Goal: Information Seeking & Learning: Learn about a topic

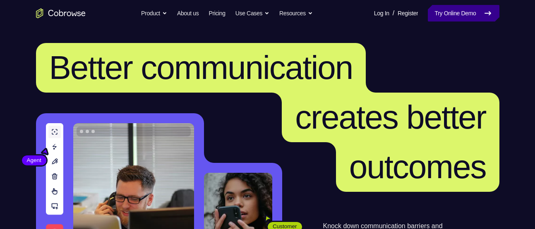
click at [483, 16] on icon at bounding box center [488, 13] width 10 height 10
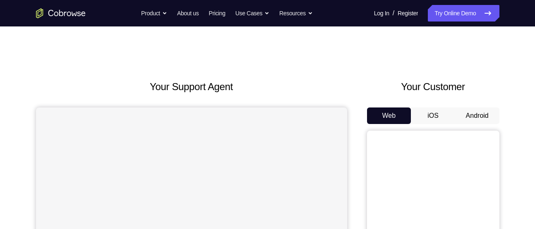
click at [466, 120] on button "Android" at bounding box center [477, 116] width 44 height 17
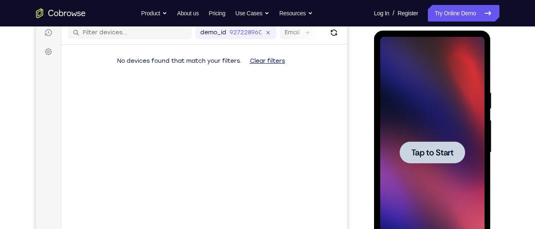
click at [444, 127] on div at bounding box center [432, 153] width 104 height 232
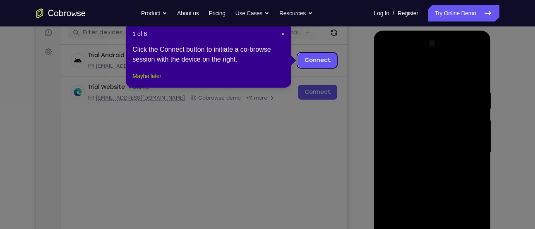
click at [133, 81] on button "Maybe later" at bounding box center [146, 76] width 29 height 10
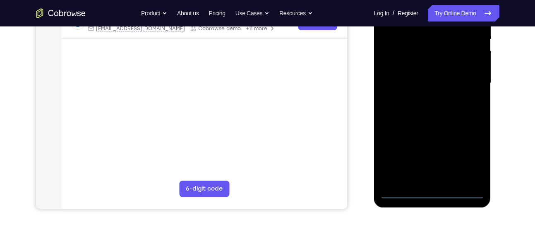
scroll to position [176, 0]
click at [436, 194] on div at bounding box center [432, 83] width 104 height 232
click at [467, 158] on div at bounding box center [432, 83] width 104 height 232
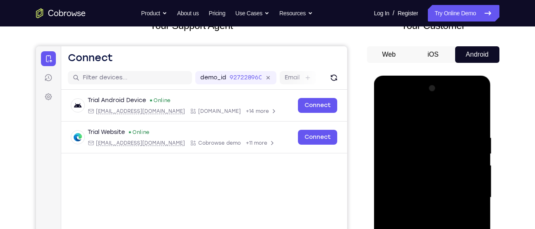
scroll to position [60, 0]
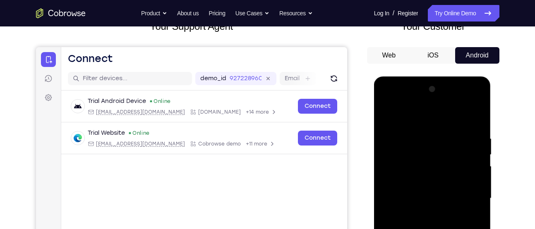
drag, startPoint x: 426, startPoint y: 117, endPoint x: 435, endPoint y: 126, distance: 12.6
click at [426, 117] on div at bounding box center [432, 199] width 104 height 232
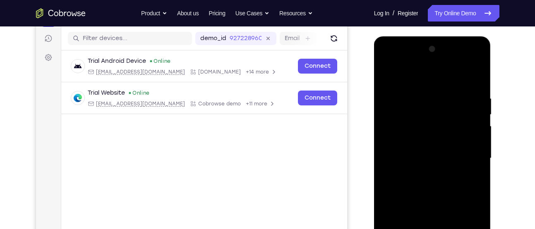
scroll to position [103, 0]
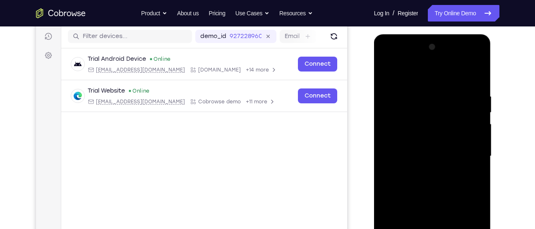
click at [468, 153] on div at bounding box center [432, 157] width 104 height 232
click at [420, 170] on div at bounding box center [432, 157] width 104 height 232
click at [436, 145] on div at bounding box center [432, 157] width 104 height 232
click at [433, 133] on div at bounding box center [432, 157] width 104 height 232
click at [410, 158] on div at bounding box center [432, 157] width 104 height 232
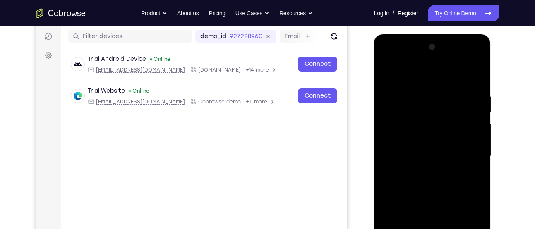
scroll to position [161, 0]
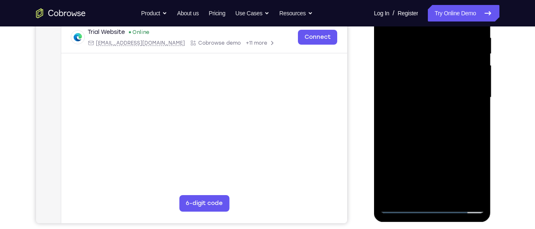
click at [431, 126] on div at bounding box center [432, 98] width 104 height 232
click at [421, 120] on div at bounding box center [432, 98] width 104 height 232
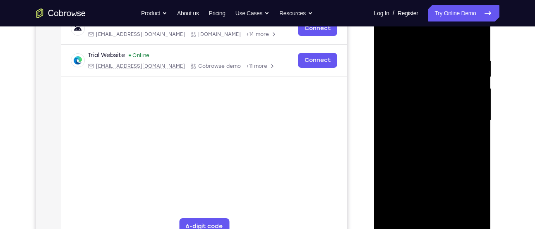
scroll to position [138, 0]
click at [420, 146] on div at bounding box center [432, 121] width 104 height 232
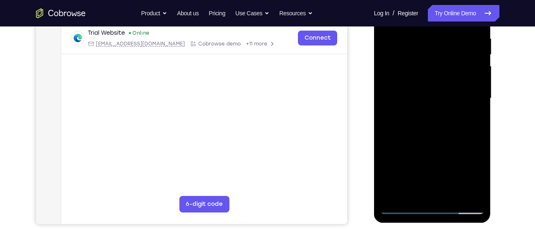
click at [442, 137] on div at bounding box center [432, 99] width 104 height 232
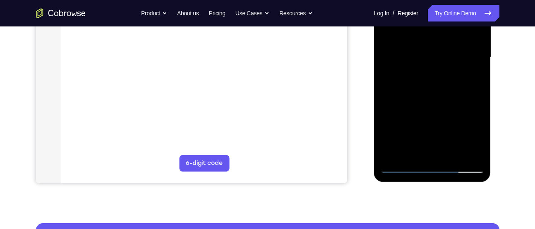
scroll to position [202, 0]
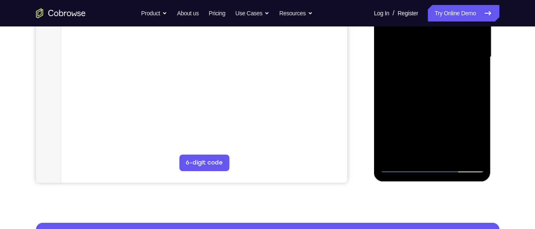
click at [452, 157] on div at bounding box center [432, 57] width 104 height 232
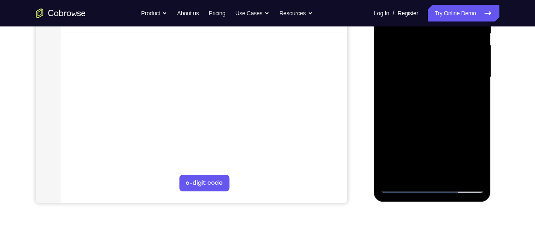
scroll to position [179, 0]
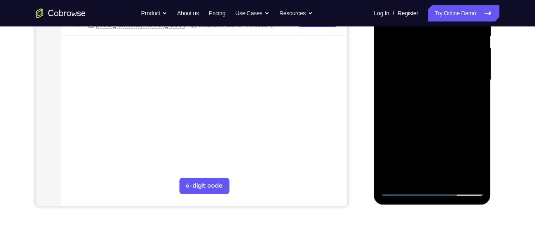
click at [437, 127] on div at bounding box center [432, 80] width 104 height 232
click at [453, 86] on div at bounding box center [432, 80] width 104 height 232
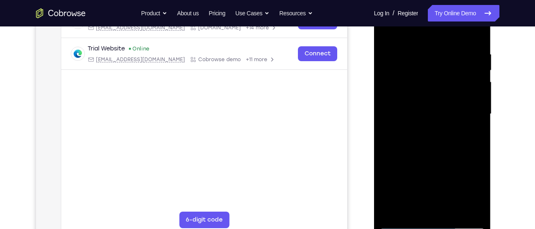
scroll to position [137, 0]
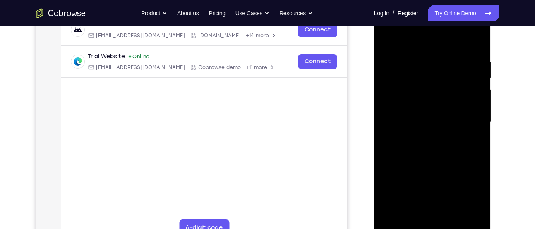
click at [388, 36] on div at bounding box center [432, 122] width 104 height 232
click at [424, 77] on div at bounding box center [432, 122] width 104 height 232
click at [417, 66] on div at bounding box center [432, 122] width 104 height 232
drag, startPoint x: 404, startPoint y: 127, endPoint x: 747, endPoint y: 119, distance: 343.0
click at [404, 127] on div at bounding box center [432, 122] width 104 height 232
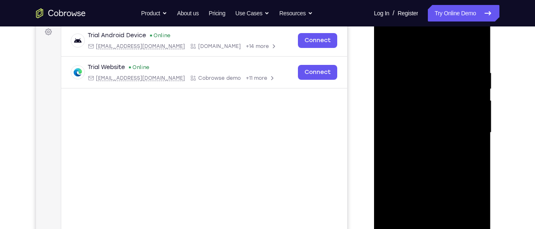
scroll to position [120, 0]
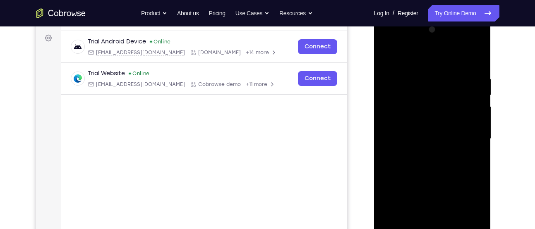
drag, startPoint x: 407, startPoint y: 124, endPoint x: 416, endPoint y: 46, distance: 78.7
click at [416, 46] on div at bounding box center [432, 139] width 104 height 232
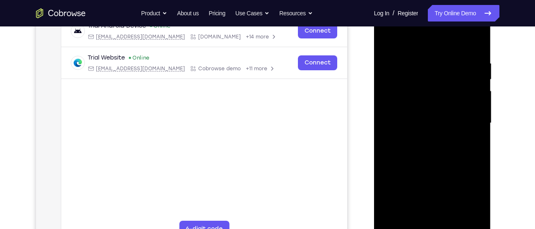
scroll to position [135, 0]
click at [384, 36] on div at bounding box center [432, 124] width 104 height 232
click at [409, 127] on div at bounding box center [432, 124] width 104 height 232
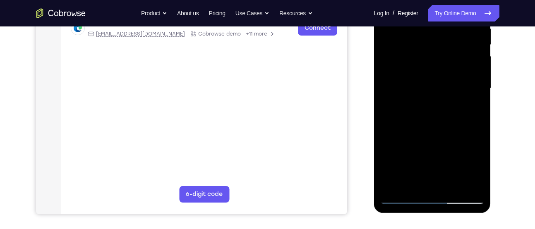
scroll to position [177, 0]
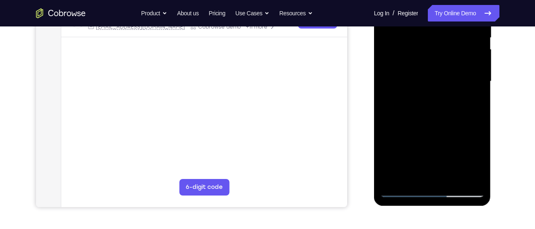
click at [410, 174] on div at bounding box center [432, 82] width 104 height 232
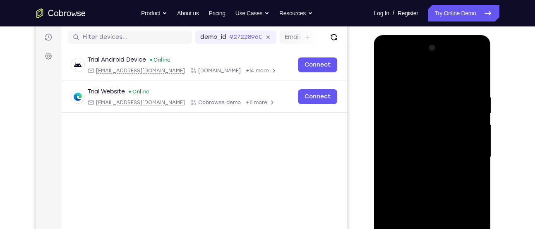
scroll to position [101, 0]
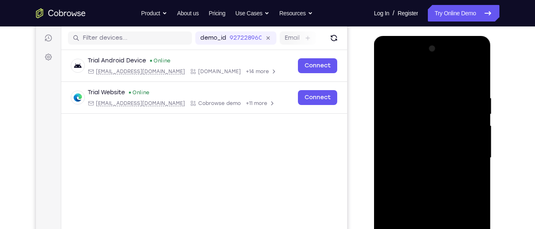
click at [389, 79] on div at bounding box center [432, 158] width 104 height 232
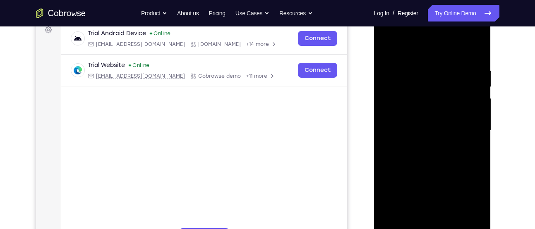
click at [388, 47] on div at bounding box center [432, 131] width 104 height 232
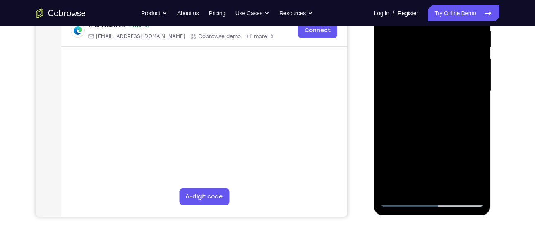
scroll to position [174, 0]
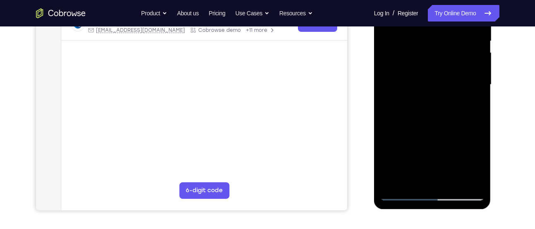
drag, startPoint x: 461, startPoint y: 121, endPoint x: 461, endPoint y: 89, distance: 31.9
click at [461, 89] on div at bounding box center [432, 85] width 104 height 232
drag, startPoint x: 454, startPoint y: 158, endPoint x: 461, endPoint y: 55, distance: 103.7
click at [461, 55] on div at bounding box center [432, 85] width 104 height 232
drag, startPoint x: 456, startPoint y: 144, endPoint x: 455, endPoint y: -8, distance: 152.2
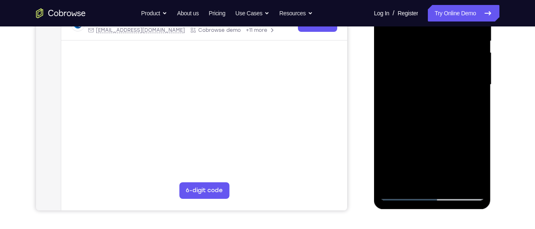
click at [455, 0] on div at bounding box center [432, 85] width 104 height 232
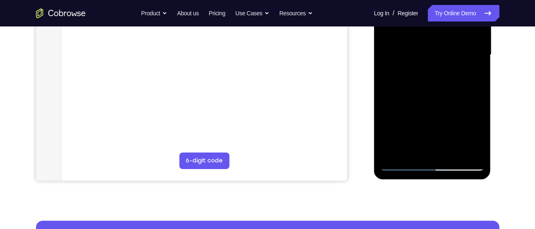
scroll to position [204, 0]
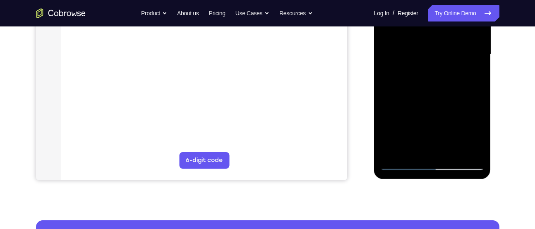
click at [473, 153] on div at bounding box center [432, 55] width 104 height 232
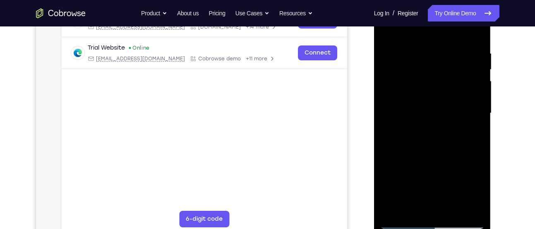
scroll to position [118, 0]
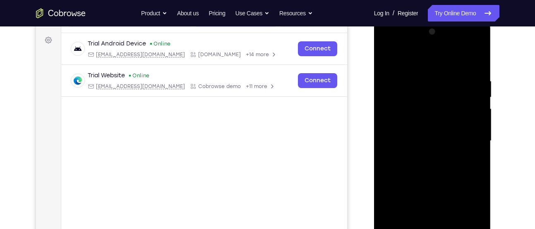
drag, startPoint x: 386, startPoint y: 56, endPoint x: 731, endPoint y: 48, distance: 345.1
click at [386, 56] on div at bounding box center [432, 141] width 104 height 232
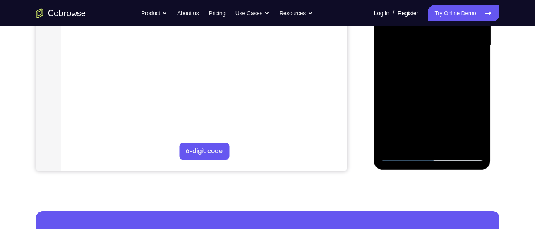
scroll to position [216, 0]
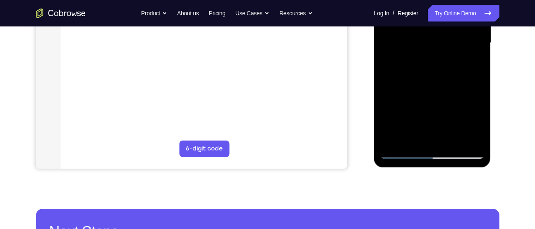
drag, startPoint x: 414, startPoint y: 124, endPoint x: 408, endPoint y: -8, distance: 131.7
click at [408, 0] on div at bounding box center [432, 43] width 104 height 232
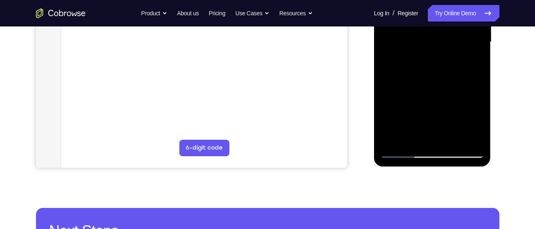
scroll to position [217, 0]
click at [453, 144] on div at bounding box center [432, 42] width 104 height 232
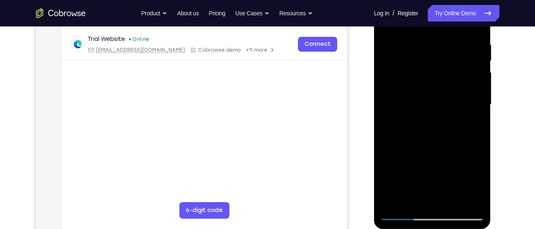
scroll to position [149, 0]
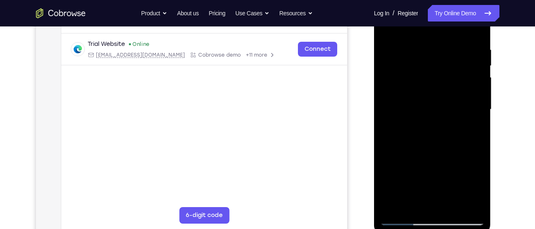
click at [413, 119] on div at bounding box center [432, 110] width 104 height 232
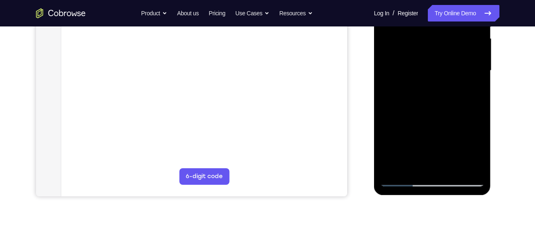
scroll to position [192, 0]
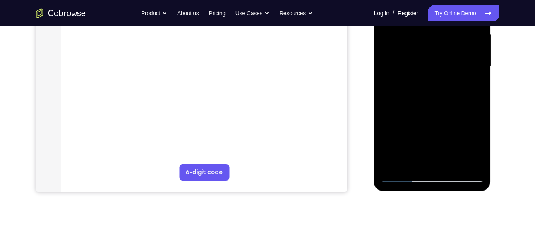
click at [402, 174] on div at bounding box center [432, 67] width 104 height 232
click at [392, 70] on div at bounding box center [432, 67] width 104 height 232
click at [401, 175] on div at bounding box center [432, 67] width 104 height 232
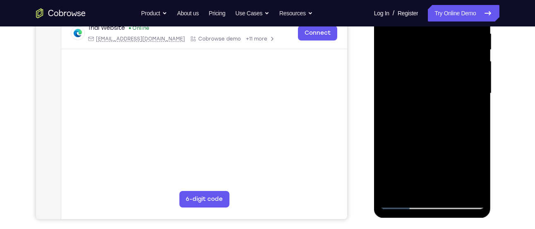
scroll to position [189, 0]
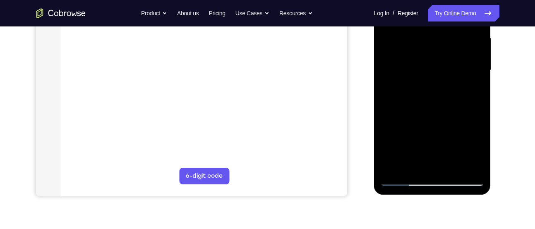
click at [392, 167] on div at bounding box center [432, 70] width 104 height 232
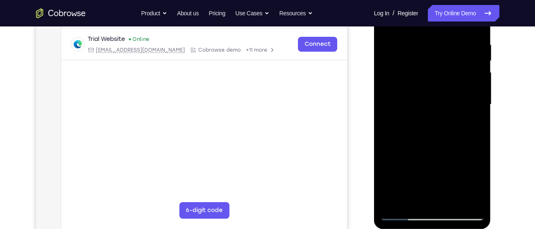
scroll to position [137, 0]
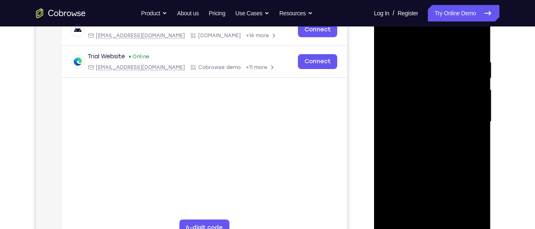
click at [424, 59] on div at bounding box center [432, 122] width 104 height 232
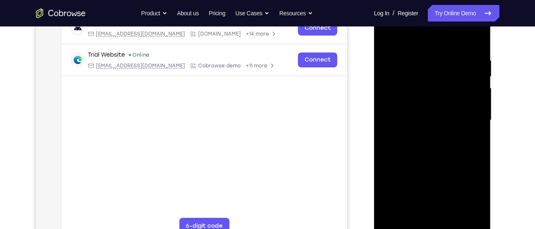
click at [473, 122] on div at bounding box center [432, 121] width 104 height 232
click at [475, 124] on div at bounding box center [432, 121] width 104 height 232
click at [467, 134] on div at bounding box center [432, 121] width 104 height 232
click at [384, 116] on div at bounding box center [432, 121] width 104 height 232
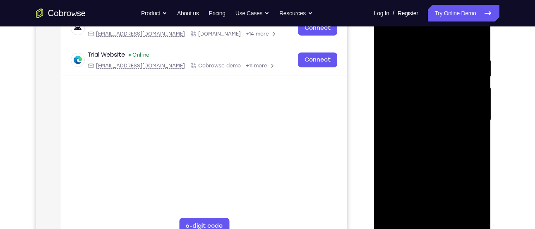
drag, startPoint x: 464, startPoint y: 120, endPoint x: 402, endPoint y: 122, distance: 62.5
click at [402, 122] on div at bounding box center [432, 121] width 104 height 232
click at [467, 140] on div at bounding box center [432, 121] width 104 height 232
click at [473, 142] on div at bounding box center [432, 121] width 104 height 232
click at [473, 129] on div at bounding box center [432, 121] width 104 height 232
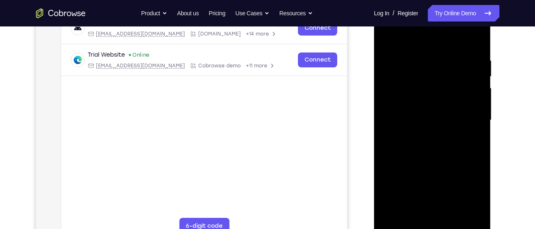
click at [469, 129] on div at bounding box center [432, 121] width 104 height 232
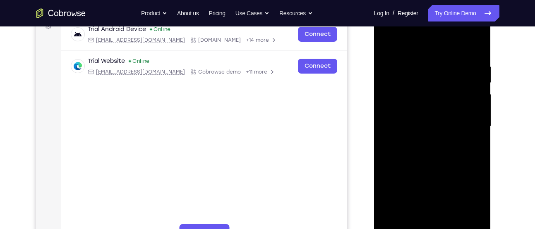
scroll to position [132, 0]
click at [469, 99] on div at bounding box center [432, 127] width 104 height 232
click at [472, 48] on div at bounding box center [432, 127] width 104 height 232
drag, startPoint x: 462, startPoint y: 150, endPoint x: 472, endPoint y: 13, distance: 137.3
click at [472, 13] on div at bounding box center [432, 127] width 104 height 232
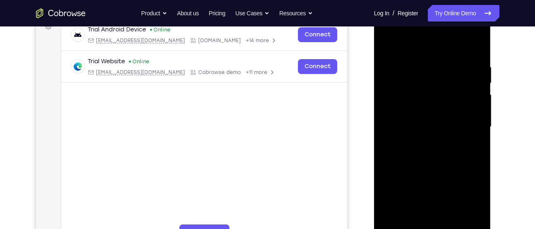
drag, startPoint x: 460, startPoint y: 175, endPoint x: 446, endPoint y: 13, distance: 162.7
click at [446, 13] on div at bounding box center [432, 127] width 104 height 232
drag, startPoint x: 454, startPoint y: 146, endPoint x: 450, endPoint y: 13, distance: 133.7
click at [450, 13] on div at bounding box center [432, 127] width 104 height 232
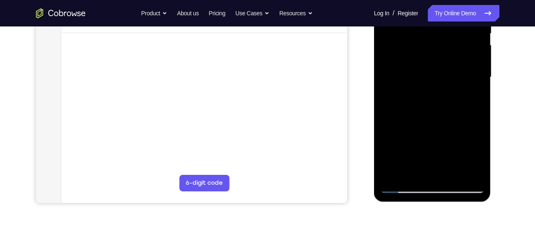
scroll to position [182, 0]
drag, startPoint x: 446, startPoint y: 148, endPoint x: 425, endPoint y: 13, distance: 136.5
click at [425, 13] on div at bounding box center [432, 77] width 104 height 232
drag, startPoint x: 432, startPoint y: 151, endPoint x: 435, endPoint y: 103, distance: 48.5
click at [435, 103] on div at bounding box center [432, 77] width 104 height 232
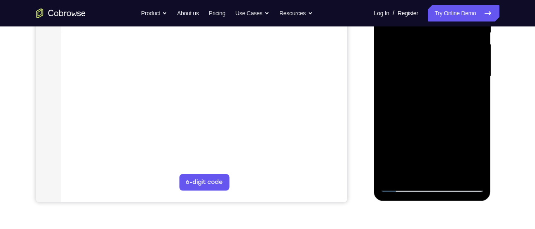
click at [486, 92] on div at bounding box center [432, 77] width 117 height 247
click at [478, 95] on div at bounding box center [432, 77] width 104 height 232
click at [480, 95] on div at bounding box center [432, 77] width 104 height 232
drag, startPoint x: 440, startPoint y: 151, endPoint x: 444, endPoint y: 132, distance: 18.7
click at [444, 132] on div at bounding box center [432, 77] width 104 height 232
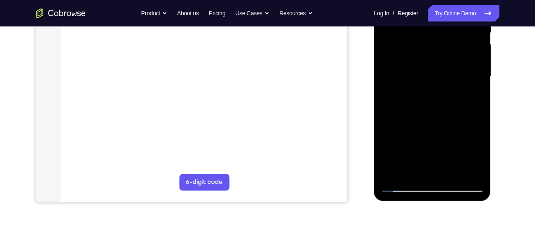
click at [479, 79] on div at bounding box center [432, 77] width 104 height 232
click at [478, 77] on div at bounding box center [432, 77] width 104 height 232
drag, startPoint x: 441, startPoint y: 148, endPoint x: 453, endPoint y: 60, distance: 88.9
click at [453, 60] on div at bounding box center [432, 77] width 104 height 232
drag, startPoint x: 446, startPoint y: 130, endPoint x: 448, endPoint y: 84, distance: 46.0
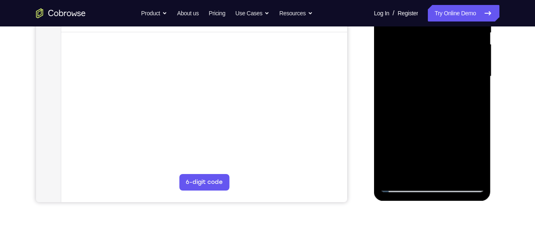
click at [448, 84] on div at bounding box center [432, 77] width 104 height 232
drag, startPoint x: 438, startPoint y: 139, endPoint x: 446, endPoint y: 64, distance: 75.6
click at [446, 64] on div at bounding box center [432, 77] width 104 height 232
drag, startPoint x: 443, startPoint y: 145, endPoint x: 453, endPoint y: 33, distance: 112.5
click at [453, 33] on div at bounding box center [432, 77] width 104 height 232
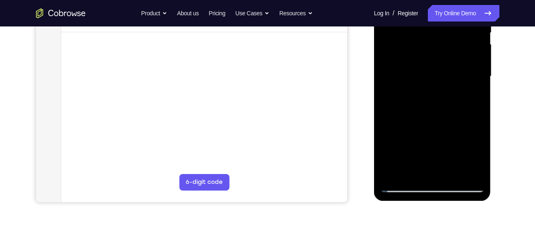
drag, startPoint x: 445, startPoint y: 135, endPoint x: 445, endPoint y: 38, distance: 97.2
click at [445, 38] on div at bounding box center [432, 77] width 104 height 232
drag, startPoint x: 455, startPoint y: 137, endPoint x: 453, endPoint y: 45, distance: 92.3
click at [453, 45] on div at bounding box center [432, 77] width 104 height 232
drag, startPoint x: 438, startPoint y: 142, endPoint x: 442, endPoint y: 72, distance: 70.1
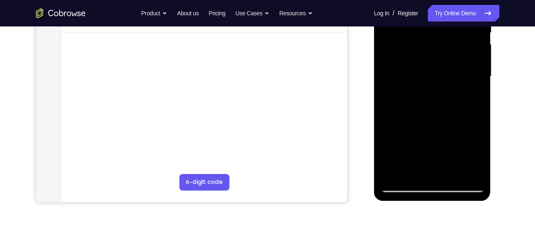
click at [442, 72] on div at bounding box center [432, 77] width 104 height 232
drag, startPoint x: 440, startPoint y: 138, endPoint x: 441, endPoint y: 120, distance: 18.2
click at [441, 120] on div at bounding box center [432, 77] width 104 height 232
drag, startPoint x: 424, startPoint y: 136, endPoint x: 456, endPoint y: 13, distance: 126.8
click at [456, 13] on div at bounding box center [432, 77] width 104 height 232
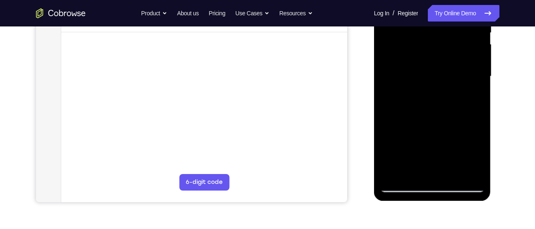
drag, startPoint x: 441, startPoint y: 129, endPoint x: 443, endPoint y: 43, distance: 86.1
click at [443, 43] on div at bounding box center [432, 77] width 104 height 232
